Goal: Use online tool/utility: Utilize a website feature to perform a specific function

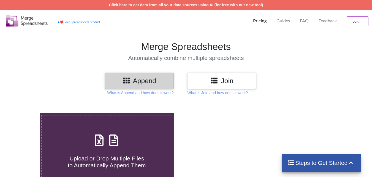
click at [116, 153] on h4 "Upload or Drop Multiple Files to Automatically Append Them" at bounding box center [107, 158] width 130 height 21
click at [25, 112] on input "Upload or Drop Multiple Files to Automatically Append Them" at bounding box center [25, 112] width 0 height 0
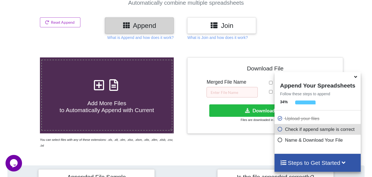
scroll to position [214, 0]
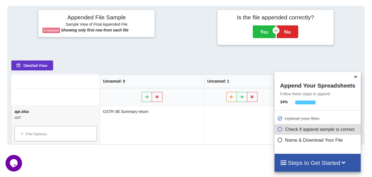
click at [356, 78] on icon at bounding box center [356, 75] width 6 height 5
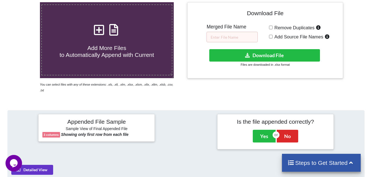
scroll to position [0, 0]
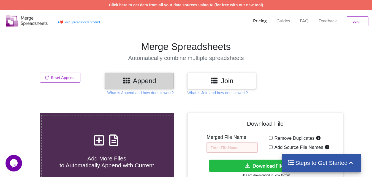
click at [96, 141] on icon at bounding box center [99, 137] width 14 height 12
click at [25, 112] on input "Add More Files to Automatically Append with Current" at bounding box center [25, 112] width 0 height 0
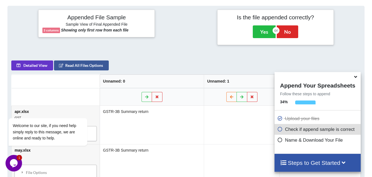
scroll to position [269, 0]
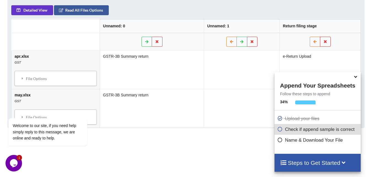
click at [355, 78] on icon at bounding box center [356, 75] width 6 height 5
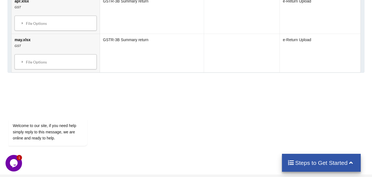
scroll to position [104, 0]
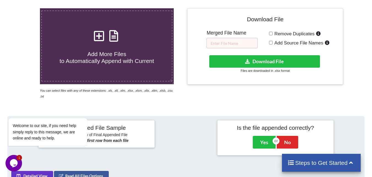
click at [99, 36] on icon at bounding box center [99, 33] width 14 height 12
click at [25, 8] on input "Add More Files to Automatically Append with Current" at bounding box center [25, 8] width 0 height 0
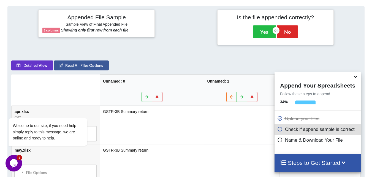
scroll to position [324, 0]
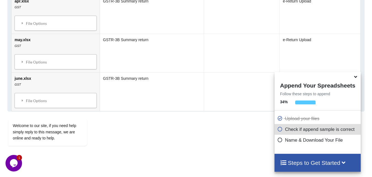
click at [356, 77] on icon at bounding box center [356, 75] width 6 height 5
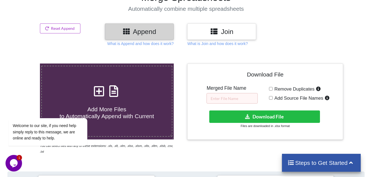
scroll to position [0, 0]
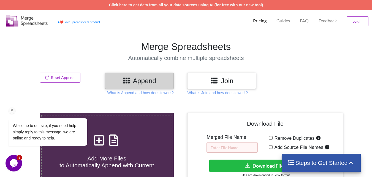
click at [101, 147] on div "Welcome to our site, if you need help simply reply to this message, we are onli…" at bounding box center [55, 126] width 93 height 44
click at [103, 141] on div "Welcome to our site, if you need help simply reply to this message, we are onli…" at bounding box center [55, 109] width 99 height 84
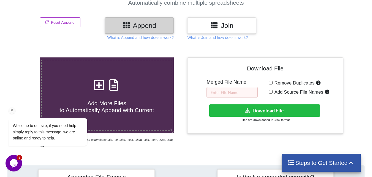
click at [101, 85] on div "Welcome to our site, if you need help simply reply to this message, we are onli…" at bounding box center [55, 109] width 99 height 84
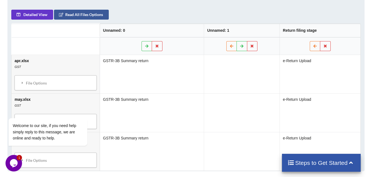
scroll to position [0, 0]
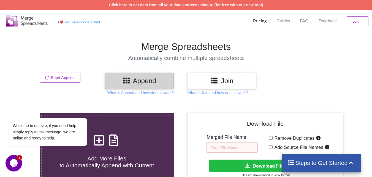
click at [91, 51] on h1 "Merge Spreadsheets" at bounding box center [186, 47] width 378 height 12
click at [99, 138] on div "Welcome to our site, if you need help simply reply to this message, we are onli…" at bounding box center [55, 132] width 93 height 28
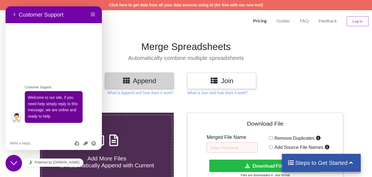
click at [118, 36] on section "Merge Spreadsheets Automatically combine multiple spreadsheets" at bounding box center [186, 50] width 372 height 43
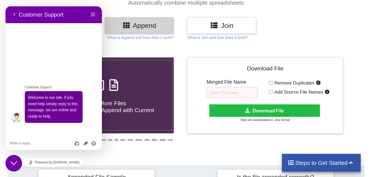
click at [131, 102] on h4 "Add More Files to Automatically Append with Current" at bounding box center [107, 103] width 130 height 21
click at [25, 57] on input "Add More Files to Automatically Append with Current" at bounding box center [25, 57] width 0 height 0
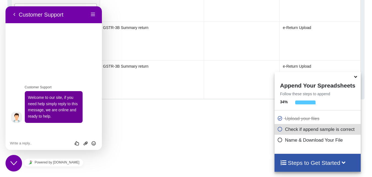
scroll to position [214, 0]
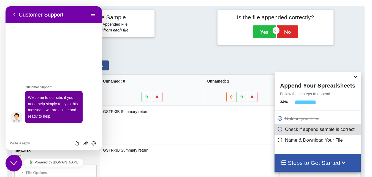
click at [18, 164] on div "Close Chat This icon closes the chat window." at bounding box center [14, 162] width 17 height 7
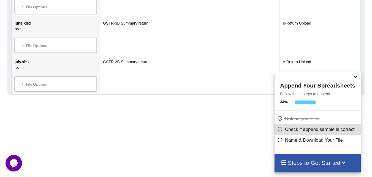
scroll to position [104, 0]
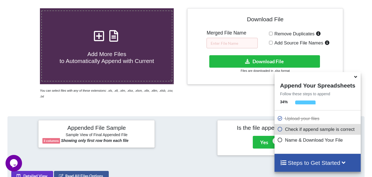
click at [102, 31] on icon at bounding box center [99, 33] width 14 height 12
click at [25, 8] on input "Add More Files to Automatically Append with Current" at bounding box center [25, 8] width 0 height 0
click at [99, 37] on icon at bounding box center [99, 33] width 14 height 12
click at [25, 8] on input "Add More Files to Automatically Append with Current" at bounding box center [25, 8] width 0 height 0
click at [97, 44] on div "Add More Files to Automatically Append with Current" at bounding box center [107, 45] width 130 height 37
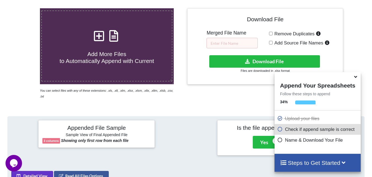
click at [25, 8] on input "Add More Files to Automatically Append with Current" at bounding box center [25, 8] width 0 height 0
click at [98, 46] on h4 "Add More Files to Automatically Append with Current" at bounding box center [107, 54] width 130 height 21
click at [25, 8] on input "Add More Files to Automatically Append with Current" at bounding box center [25, 8] width 0 height 0
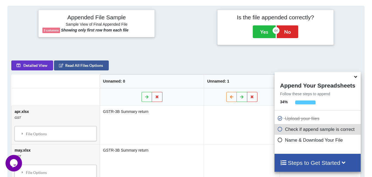
scroll to position [0, 0]
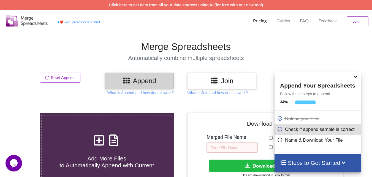
click at [99, 137] on icon at bounding box center [99, 137] width 14 height 12
click at [25, 112] on input "Add More Files to Automatically Append with Current" at bounding box center [25, 112] width 0 height 0
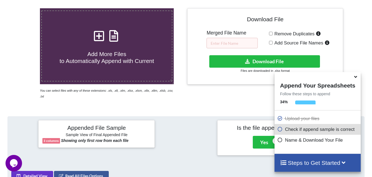
scroll to position [49, 0]
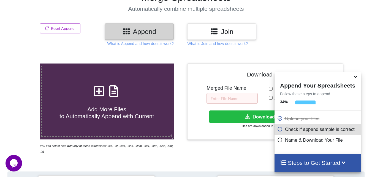
click at [97, 91] on icon at bounding box center [99, 88] width 14 height 12
click at [25, 63] on input "Add More Files to Automatically Append with Current" at bounding box center [25, 63] width 0 height 0
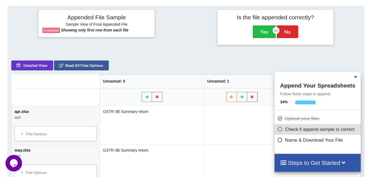
scroll to position [104, 0]
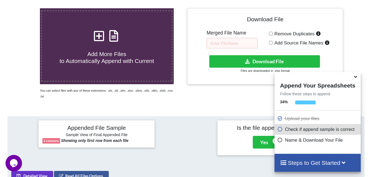
click at [101, 39] on icon at bounding box center [99, 33] width 14 height 12
click at [25, 8] on input "Add More Files to Automatically Append with Current" at bounding box center [25, 8] width 0 height 0
click at [97, 37] on icon at bounding box center [99, 33] width 14 height 12
click at [25, 8] on input "Add More Files to Automatically Append with Current" at bounding box center [25, 8] width 0 height 0
type input "C:\fakepath\mar.xlsx"
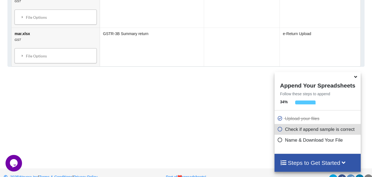
scroll to position [722, 0]
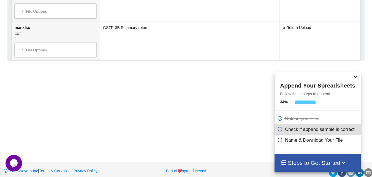
click at [357, 78] on icon at bounding box center [356, 75] width 6 height 5
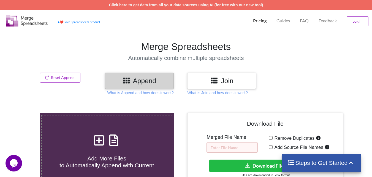
scroll to position [55, 0]
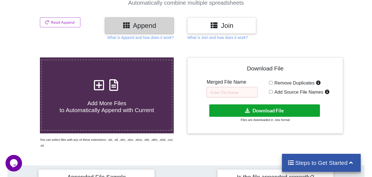
click at [255, 113] on button "Download File" at bounding box center [264, 110] width 111 height 12
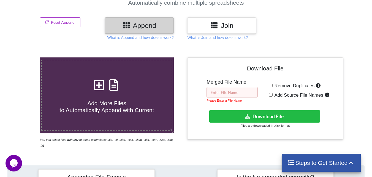
click at [237, 94] on input "text" at bounding box center [232, 92] width 51 height 10
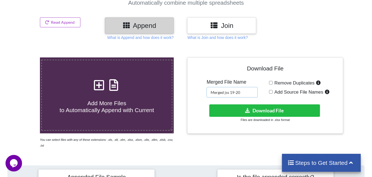
type input "Merged jss 19-20"
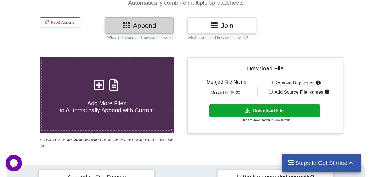
click at [278, 109] on button "Download File" at bounding box center [264, 110] width 111 height 12
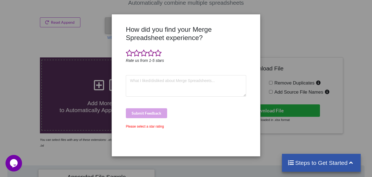
click at [296, 72] on div "How did you find your Merge Spreadsheet experience? Rate us from 1-5 stars Subm…" at bounding box center [186, 88] width 372 height 177
click at [48, 39] on div "How did you find your Merge Spreadsheet experience? Rate us from 1-5 stars Subm…" at bounding box center [186, 88] width 372 height 177
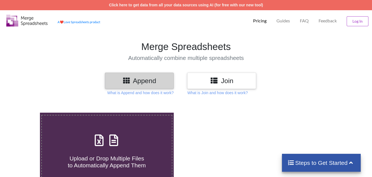
click at [97, 143] on icon at bounding box center [99, 137] width 14 height 12
click at [25, 112] on input "Upload or Drop Multiple Files to Automatically Append Them" at bounding box center [25, 112] width 0 height 0
type input "C:\fakepath\apr.xlsx"
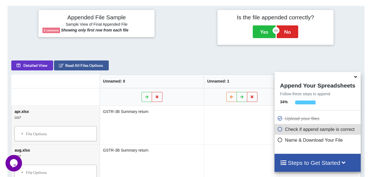
scroll to position [269, 0]
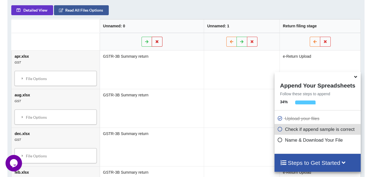
click at [158, 40] on icon at bounding box center [157, 41] width 5 height 3
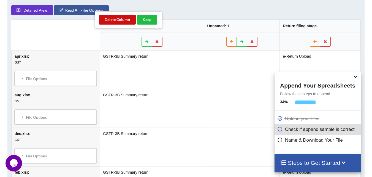
click at [126, 19] on button "Delete Column" at bounding box center [117, 20] width 37 height 10
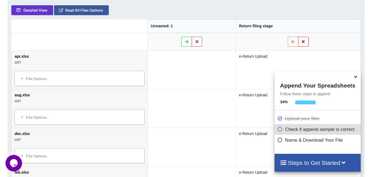
click at [305, 37] on button at bounding box center [303, 42] width 11 height 10
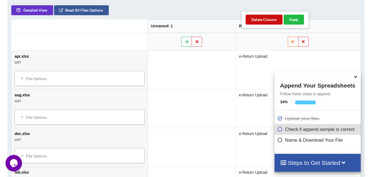
click at [266, 19] on button "Delete Column" at bounding box center [264, 20] width 37 height 10
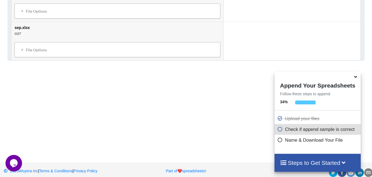
scroll to position [667, 0]
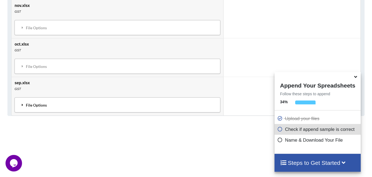
click at [39, 102] on div "File Options" at bounding box center [117, 105] width 202 height 12
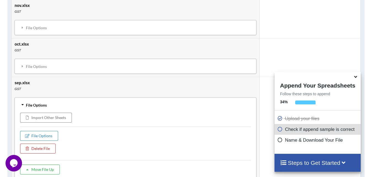
click at [39, 102] on div "File Options" at bounding box center [135, 105] width 238 height 12
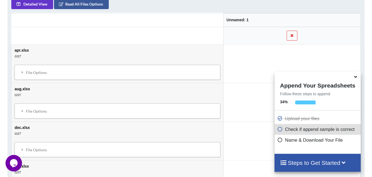
scroll to position [551, 0]
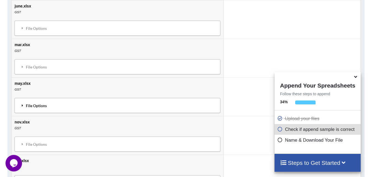
click at [42, 104] on div "File Options" at bounding box center [117, 105] width 202 height 12
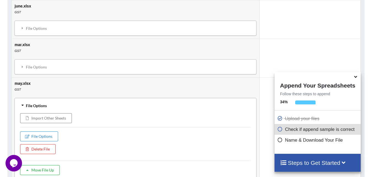
click at [41, 165] on button "Move File Up" at bounding box center [40, 170] width 40 height 10
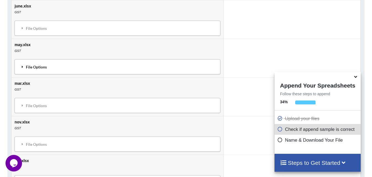
click at [45, 63] on div "File Options" at bounding box center [117, 67] width 202 height 12
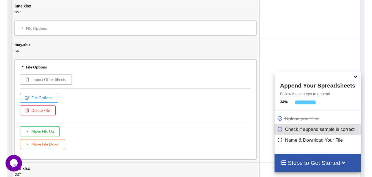
click at [38, 126] on button "Move File Up" at bounding box center [40, 131] width 40 height 10
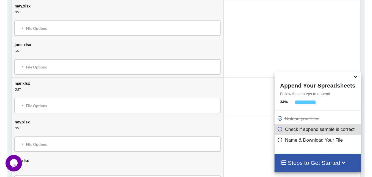
scroll to position [466, 0]
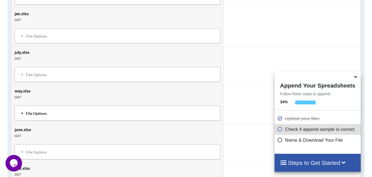
click at [33, 109] on div "File Options" at bounding box center [117, 113] width 202 height 12
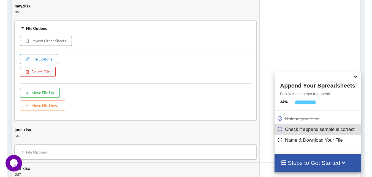
click at [36, 89] on button "Move File Up" at bounding box center [40, 93] width 40 height 10
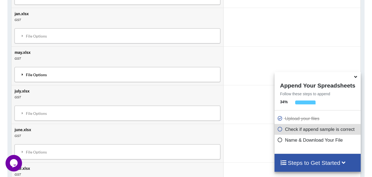
click at [44, 69] on div "File Options" at bounding box center [117, 75] width 202 height 12
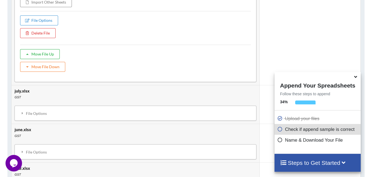
click at [43, 49] on button "Move File Up" at bounding box center [40, 54] width 40 height 10
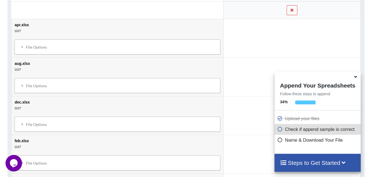
scroll to position [411, 0]
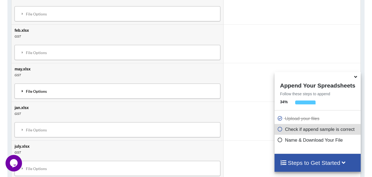
click at [39, 88] on div "File Options" at bounding box center [117, 91] width 202 height 12
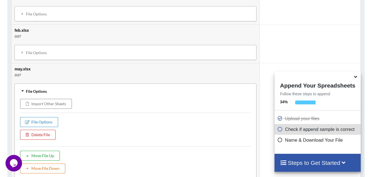
click at [41, 150] on button "Move File Up" at bounding box center [40, 155] width 40 height 10
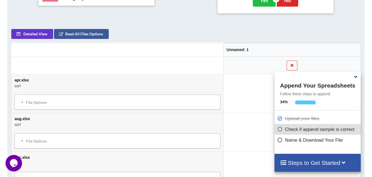
scroll to position [356, 0]
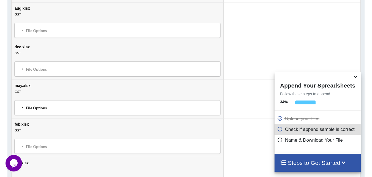
click at [52, 104] on div "File Options" at bounding box center [117, 108] width 202 height 12
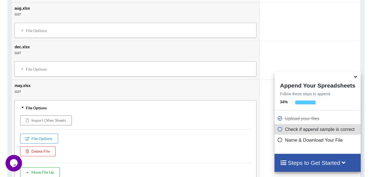
click at [37, 167] on button "Move File Up" at bounding box center [40, 172] width 40 height 10
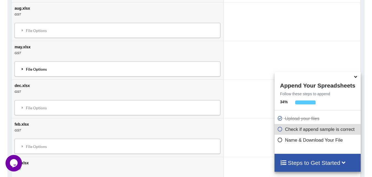
click at [55, 63] on div "File Options" at bounding box center [117, 69] width 202 height 12
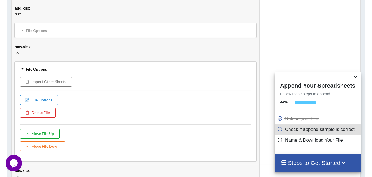
click at [38, 129] on button "Move File Up" at bounding box center [40, 133] width 40 height 10
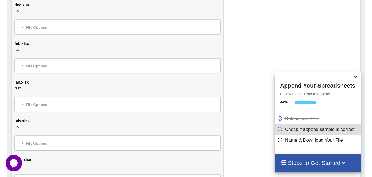
scroll to position [491, 0]
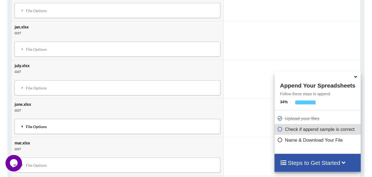
click at [44, 120] on div "File Options" at bounding box center [117, 126] width 202 height 12
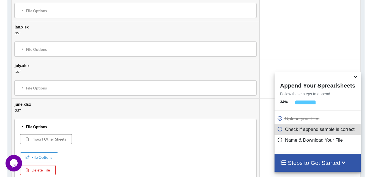
scroll to position [546, 0]
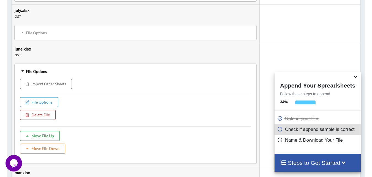
click at [42, 131] on button "Move File Up" at bounding box center [40, 136] width 40 height 10
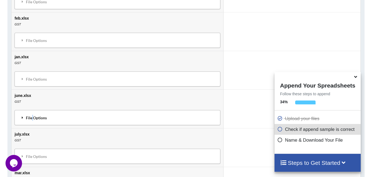
click at [33, 115] on div "File Options" at bounding box center [117, 118] width 202 height 12
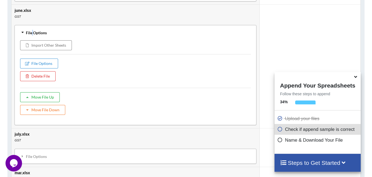
click at [48, 92] on button "Move File Up" at bounding box center [40, 97] width 40 height 10
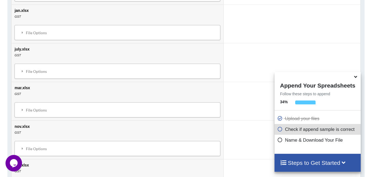
scroll to position [462, 0]
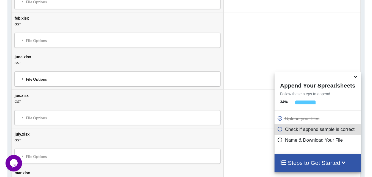
click at [45, 73] on div "File Options" at bounding box center [117, 79] width 202 height 12
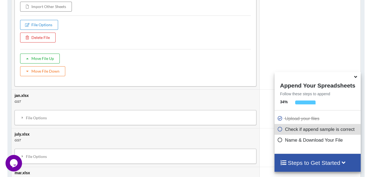
click at [46, 53] on button "Move File Up" at bounding box center [40, 58] width 40 height 10
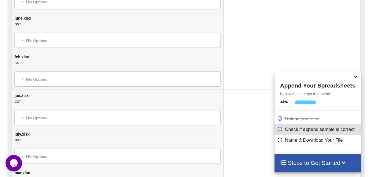
scroll to position [406, 0]
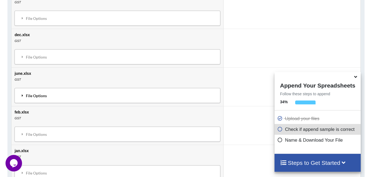
click at [42, 93] on div "File Options" at bounding box center [117, 96] width 202 height 12
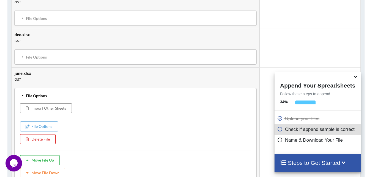
click at [31, 155] on button "Move File Up" at bounding box center [40, 160] width 40 height 10
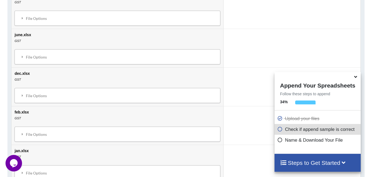
scroll to position [351, 0]
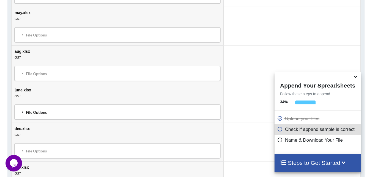
click at [37, 106] on div "File Options" at bounding box center [117, 112] width 202 height 12
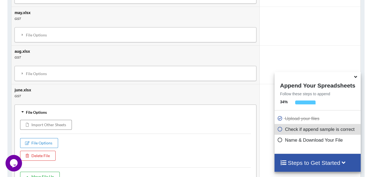
click at [32, 171] on button "Move File Up" at bounding box center [40, 176] width 40 height 10
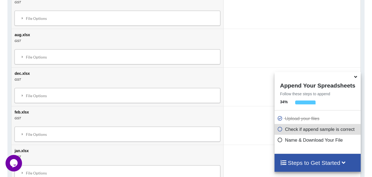
scroll to position [462, 0]
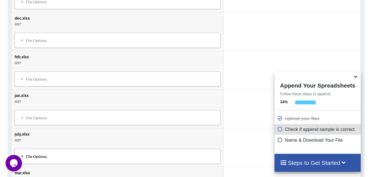
click at [34, 150] on div "File Options" at bounding box center [117, 156] width 202 height 12
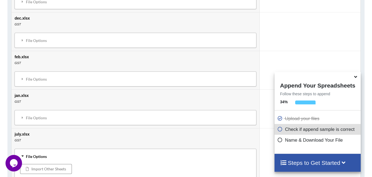
scroll to position [517, 0]
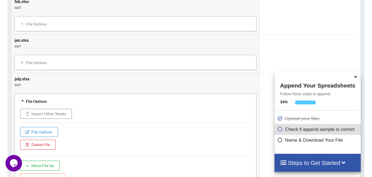
click at [40, 160] on button "Move File Up" at bounding box center [40, 165] width 40 height 10
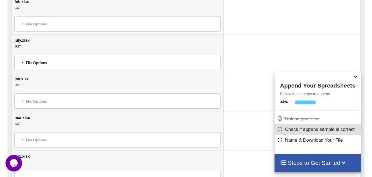
click at [42, 56] on div "File Options" at bounding box center [117, 62] width 202 height 12
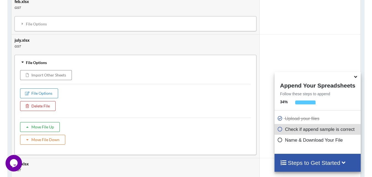
click at [42, 122] on button "Move File Up" at bounding box center [40, 127] width 40 height 10
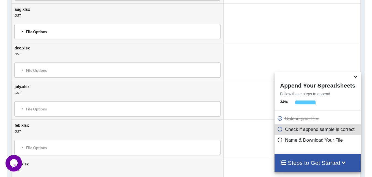
scroll to position [377, 0]
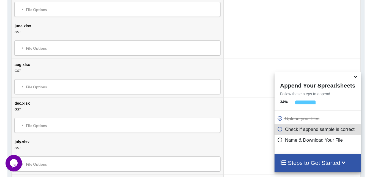
click at [38, 40] on div "File Options Import Other Sheets File Options Delete File Move File Up Move Fil…" at bounding box center [118, 47] width 206 height 15
click at [38, 47] on div "File Options" at bounding box center [117, 48] width 202 height 12
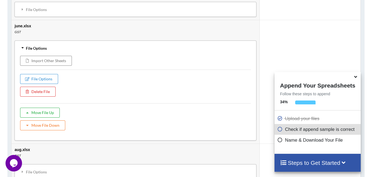
click at [45, 107] on button "Move File Up" at bounding box center [40, 112] width 40 height 10
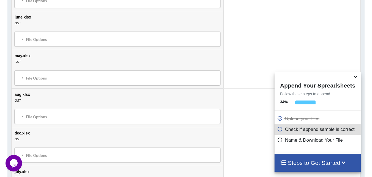
scroll to position [402, 0]
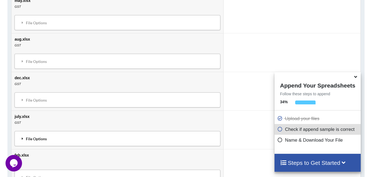
click at [39, 132] on div "File Options" at bounding box center [117, 138] width 202 height 12
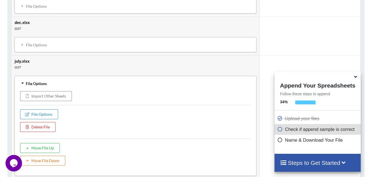
scroll to position [512, 0]
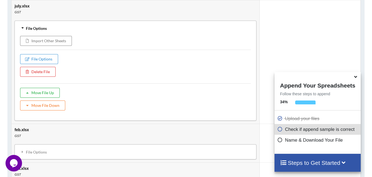
click at [39, 88] on button "Move File Up" at bounding box center [40, 93] width 40 height 10
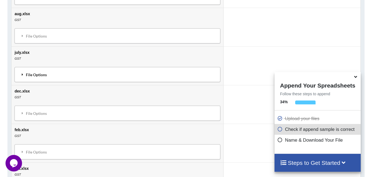
click at [48, 69] on div "File Options" at bounding box center [117, 75] width 202 height 12
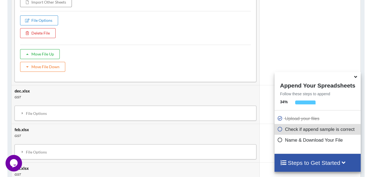
click at [43, 49] on button "Move File Up" at bounding box center [40, 54] width 40 height 10
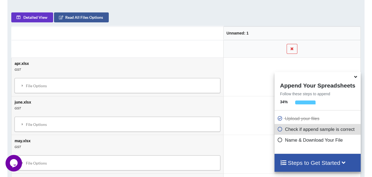
scroll to position [317, 0]
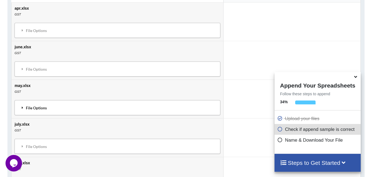
click at [47, 102] on div "File Options" at bounding box center [117, 108] width 202 height 12
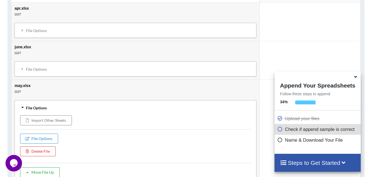
click at [43, 167] on button "Move File Up" at bounding box center [40, 172] width 40 height 10
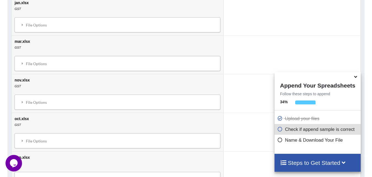
scroll to position [648, 0]
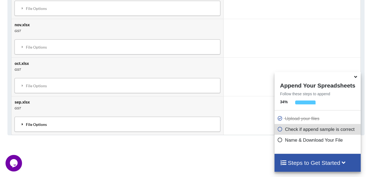
click at [29, 122] on div "File Options" at bounding box center [117, 124] width 202 height 12
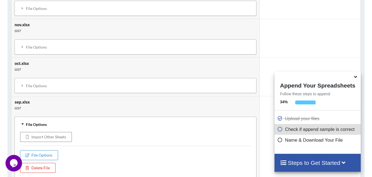
scroll to position [703, 0]
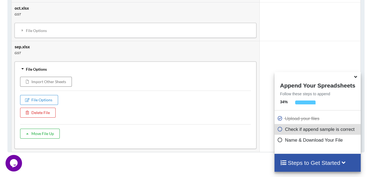
click at [44, 128] on button "Move File Up" at bounding box center [40, 133] width 40 height 10
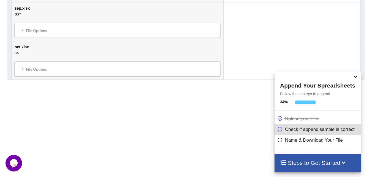
scroll to position [648, 0]
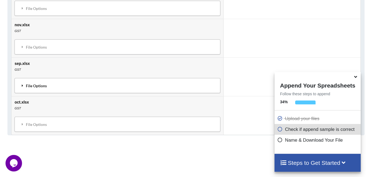
click at [44, 85] on div "File Options" at bounding box center [117, 86] width 202 height 12
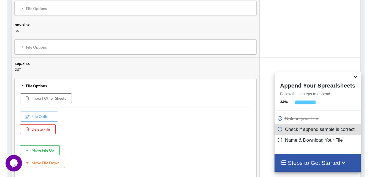
click at [47, 145] on button "Move File Up" at bounding box center [40, 150] width 40 height 10
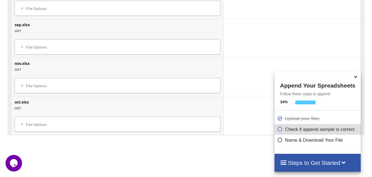
scroll to position [538, 0]
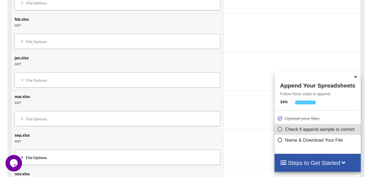
click at [35, 151] on div "File Options" at bounding box center [117, 157] width 202 height 12
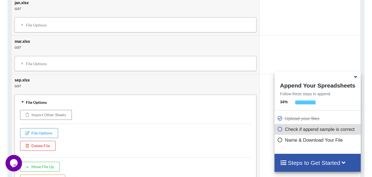
scroll to position [648, 0]
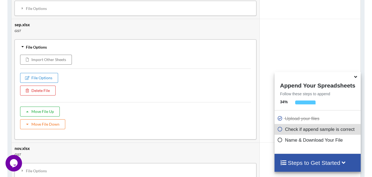
click at [43, 108] on button "Move File Up" at bounding box center [40, 111] width 40 height 10
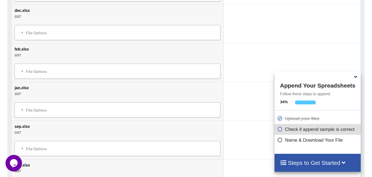
scroll to position [563, 0]
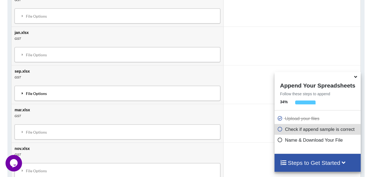
click at [37, 89] on div "File Options" at bounding box center [117, 93] width 202 height 12
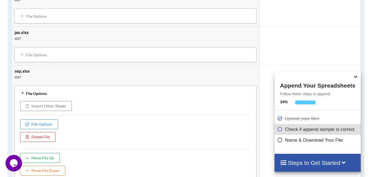
click at [52, 153] on button "Move File Up" at bounding box center [40, 158] width 40 height 10
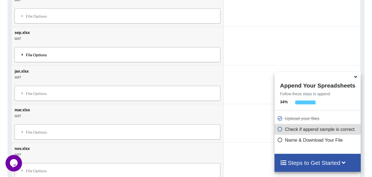
click at [48, 49] on div "File Options" at bounding box center [117, 55] width 202 height 12
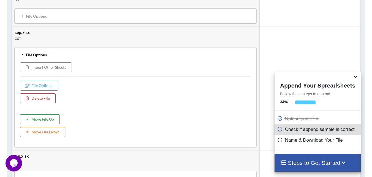
click at [52, 114] on button "Move File Up" at bounding box center [40, 119] width 40 height 10
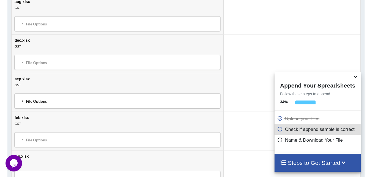
scroll to position [423, 0]
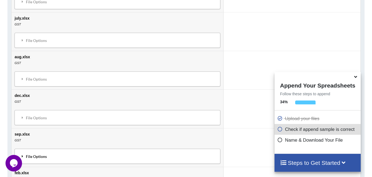
click at [50, 150] on div "File Options" at bounding box center [117, 156] width 202 height 12
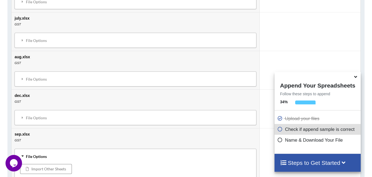
scroll to position [478, 0]
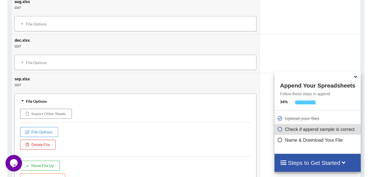
click at [41, 160] on button "Move File Up" at bounding box center [40, 165] width 40 height 10
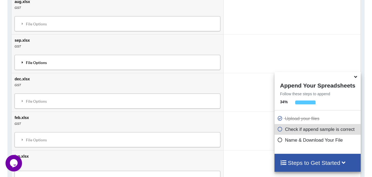
click at [40, 56] on div "File Options" at bounding box center [117, 62] width 202 height 12
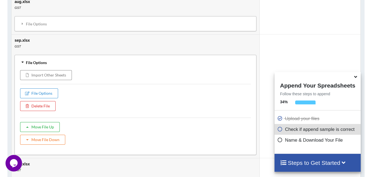
click at [41, 122] on button "Move File Up" at bounding box center [40, 127] width 40 height 10
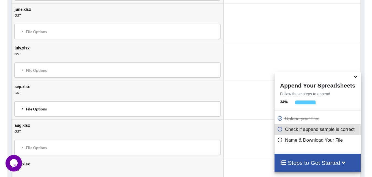
click at [51, 107] on div "File Options" at bounding box center [117, 109] width 202 height 12
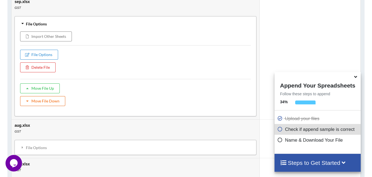
click at [51, 96] on button "Move File Down" at bounding box center [42, 101] width 45 height 10
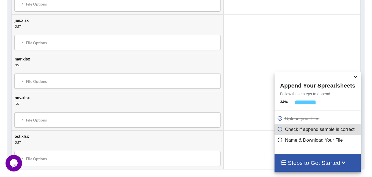
scroll to position [669, 0]
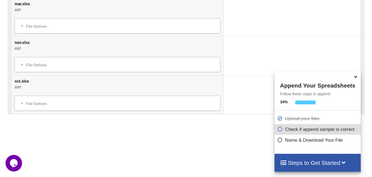
click at [41, 104] on div "File Options Import Other Sheets File Options Delete File Move File Up" at bounding box center [118, 103] width 206 height 15
click at [45, 97] on div "File Options" at bounding box center [117, 103] width 202 height 12
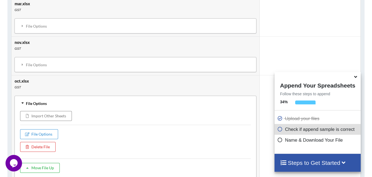
click at [42, 162] on button "Move File Up" at bounding box center [40, 167] width 40 height 10
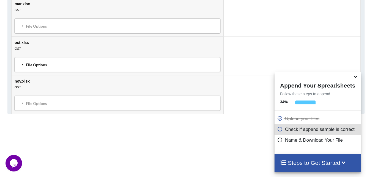
click at [45, 59] on div "File Options" at bounding box center [117, 65] width 202 height 12
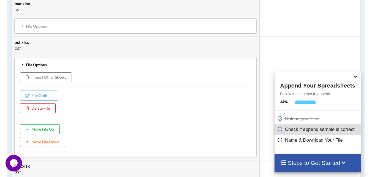
click at [38, 125] on button "Move File Up" at bounding box center [40, 129] width 40 height 10
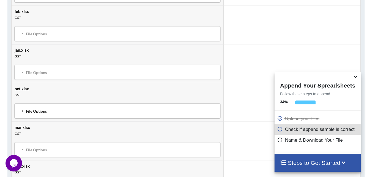
click at [42, 105] on div "File Options" at bounding box center [117, 111] width 202 height 12
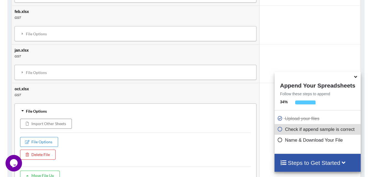
scroll to position [669, 0]
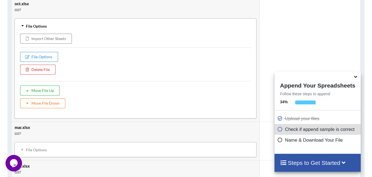
click at [40, 85] on button "Move File Up" at bounding box center [40, 90] width 40 height 10
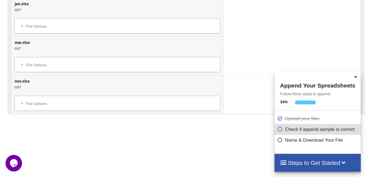
scroll to position [584, 0]
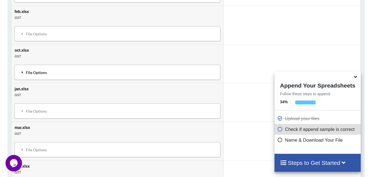
click at [43, 67] on div "File Options" at bounding box center [117, 72] width 202 height 12
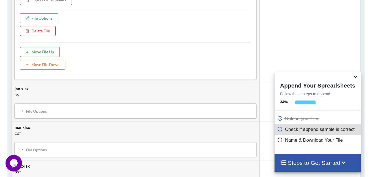
click at [40, 48] on button "Move File Up" at bounding box center [40, 52] width 40 height 10
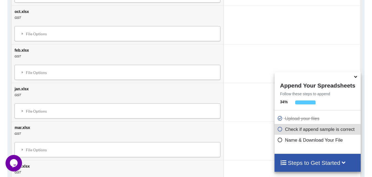
scroll to position [529, 0]
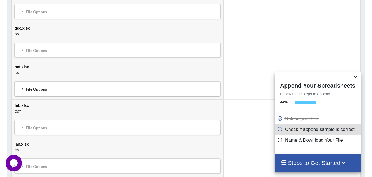
click at [29, 83] on div "File Options" at bounding box center [117, 89] width 202 height 12
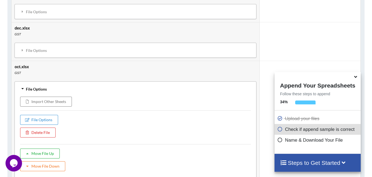
click at [44, 148] on button "Move File Up" at bounding box center [40, 153] width 40 height 10
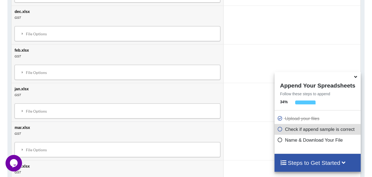
scroll to position [639, 0]
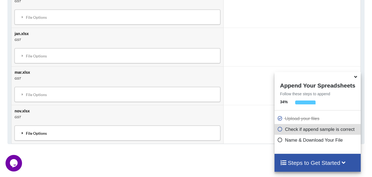
click at [36, 127] on div "File Options" at bounding box center [117, 133] width 202 height 12
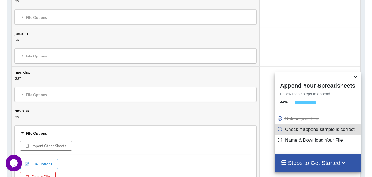
click at [269, 52] on td at bounding box center [309, 47] width 101 height 39
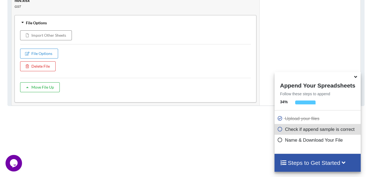
click at [35, 82] on button "Move File Up" at bounding box center [40, 87] width 40 height 10
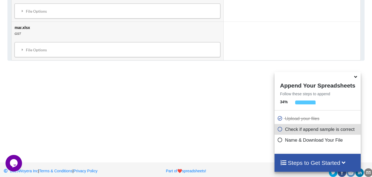
scroll to position [667, 0]
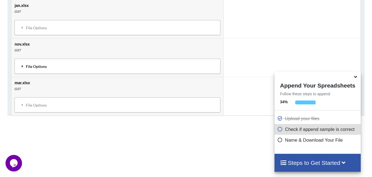
click at [40, 60] on div "File Options" at bounding box center [117, 66] width 202 height 12
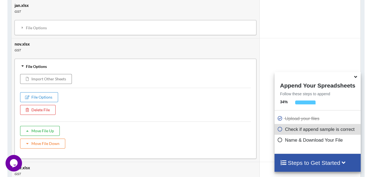
click at [42, 126] on button "Move File Up" at bounding box center [40, 131] width 40 height 10
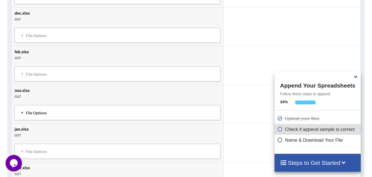
click at [40, 107] on div "File Options" at bounding box center [117, 113] width 202 height 12
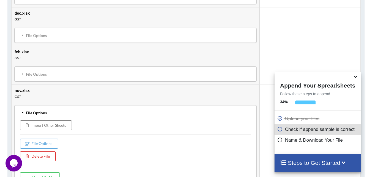
scroll to position [667, 0]
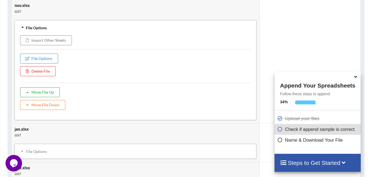
click at [42, 87] on button "Move File Up" at bounding box center [40, 92] width 40 height 10
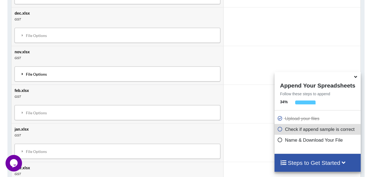
click at [46, 68] on div "File Options" at bounding box center [117, 74] width 202 height 12
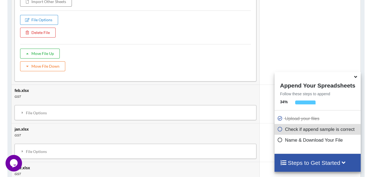
click at [36, 48] on button "Move File Up" at bounding box center [40, 53] width 40 height 10
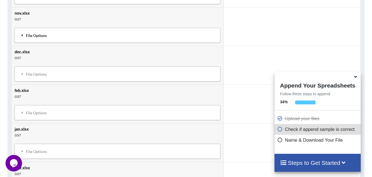
scroll to position [527, 0]
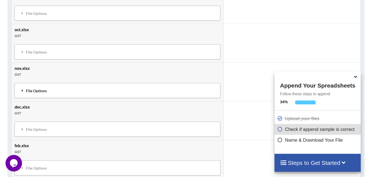
click at [40, 85] on div "File Options" at bounding box center [117, 91] width 202 height 12
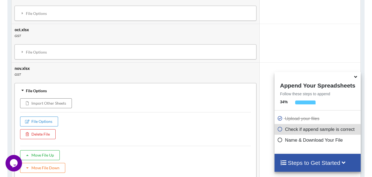
click at [38, 150] on button "Move File Up" at bounding box center [40, 155] width 40 height 10
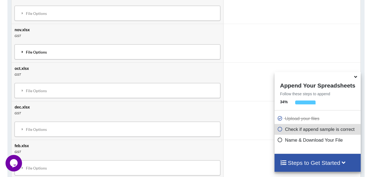
click at [46, 49] on div "File Options" at bounding box center [117, 52] width 202 height 12
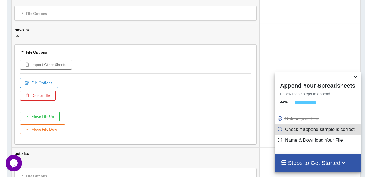
click at [1, 37] on div "Appended File Sample Sample View of Final Appended File 1 column Showing only f…" at bounding box center [186, 16] width 372 height 647
click at [40, 124] on button "Move File Down" at bounding box center [42, 129] width 45 height 10
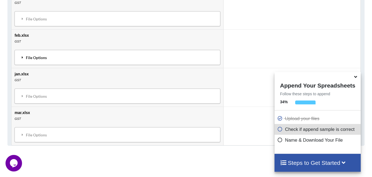
scroll to position [692, 0]
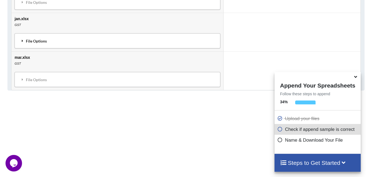
click at [49, 36] on div "File Options" at bounding box center [117, 41] width 202 height 12
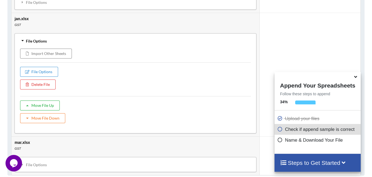
click at [50, 100] on button "Move File Up" at bounding box center [40, 105] width 40 height 10
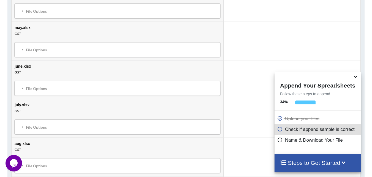
scroll to position [6, 0]
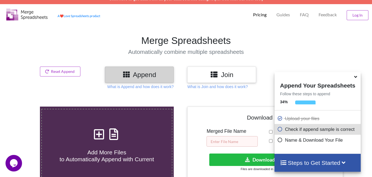
click at [237, 143] on input "text" at bounding box center [232, 141] width 51 height 10
type input "Jss 19-20"
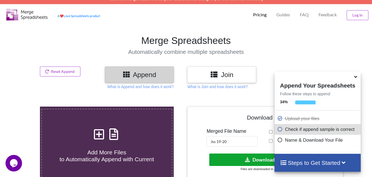
click at [225, 154] on button "Download File" at bounding box center [264, 159] width 111 height 12
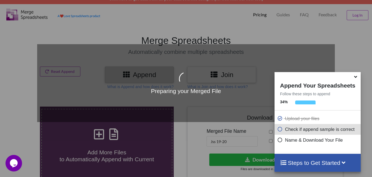
click at [356, 78] on icon at bounding box center [356, 75] width 6 height 5
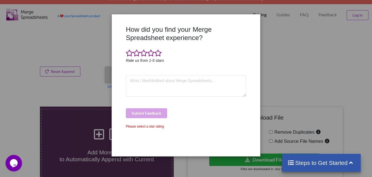
click at [335, 71] on div "How did you find your Merge Spreadsheet experience? Rate us from 1-5 stars Subm…" at bounding box center [186, 88] width 372 height 177
